Goal: Transaction & Acquisition: Purchase product/service

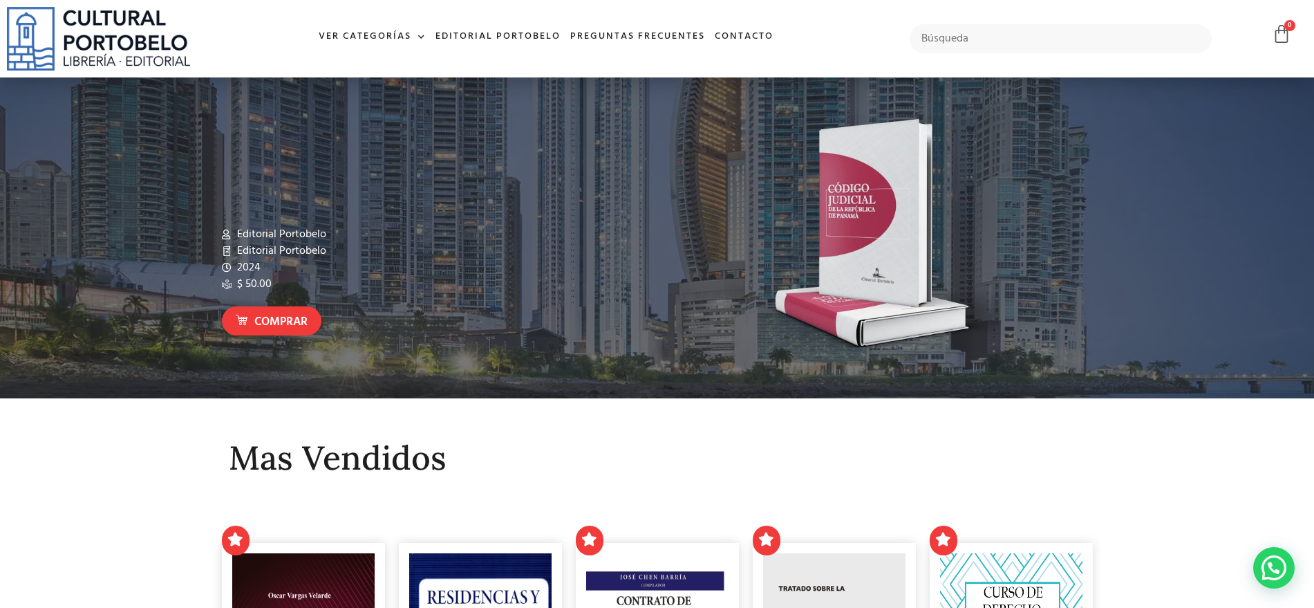
scroll to position [346, 0]
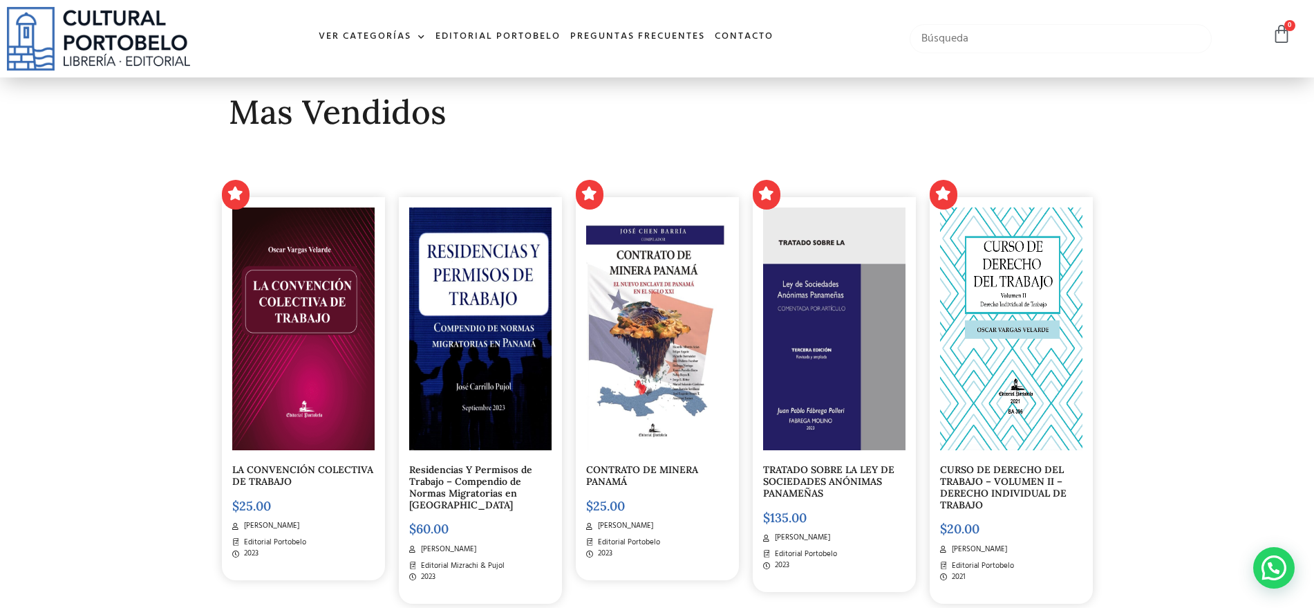
drag, startPoint x: 1001, startPoint y: 47, endPoint x: 992, endPoint y: 47, distance: 9.0
click at [999, 47] on input "text" at bounding box center [1061, 38] width 303 height 29
type input "iuris"
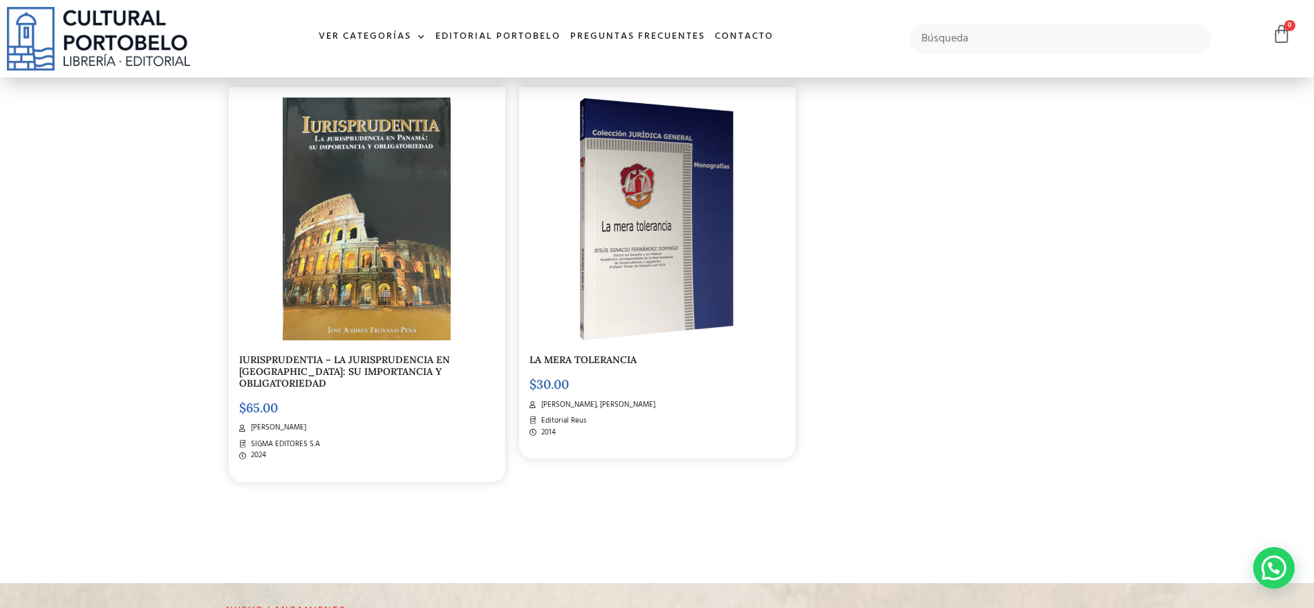
scroll to position [259, 0]
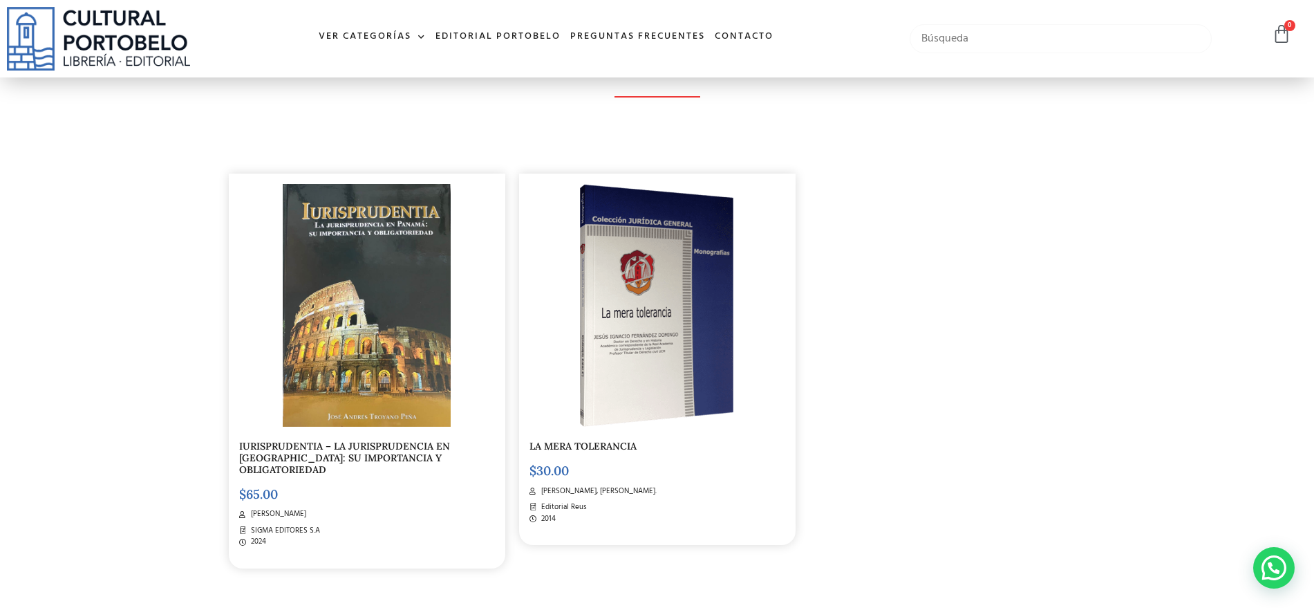
click at [952, 43] on input "text" at bounding box center [1061, 38] width 303 height 29
type input "o"
type input "jucio oral"
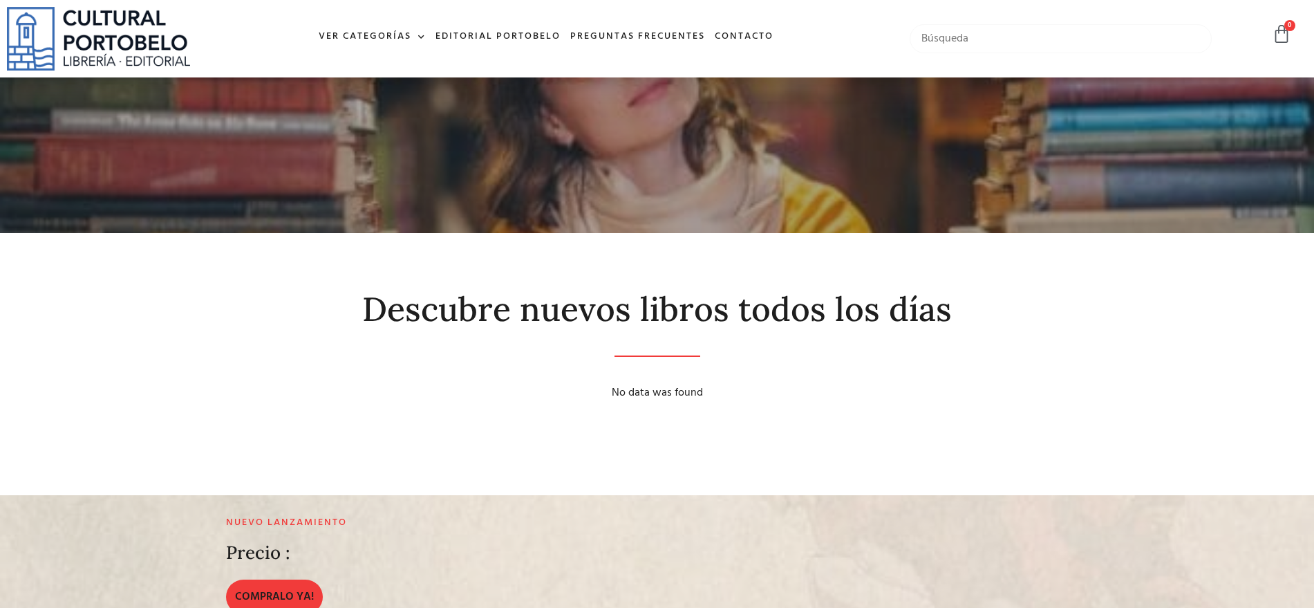
click at [1054, 41] on input "text" at bounding box center [1061, 38] width 303 height 29
type input "oral kuan"
